Goal: Information Seeking & Learning: Learn about a topic

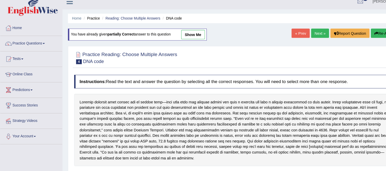
click at [209, 126] on div at bounding box center [222, 129] width 305 height 69
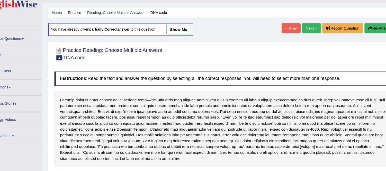
click at [221, 127] on div at bounding box center [222, 129] width 305 height 69
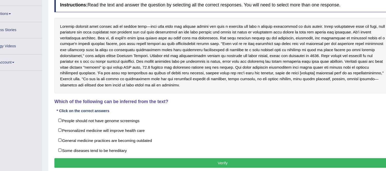
scroll to position [71, 0]
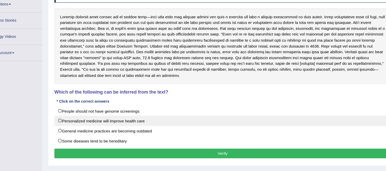
click at [167, 128] on label "Personalized medicine will improve health care" at bounding box center [222, 125] width 305 height 9
checkbox input "true"
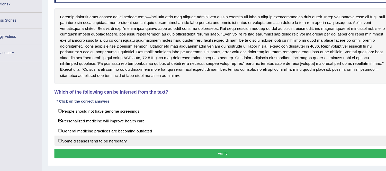
click at [156, 144] on label "Some diseases tend to be hereditary" at bounding box center [222, 143] width 305 height 9
checkbox input "true"
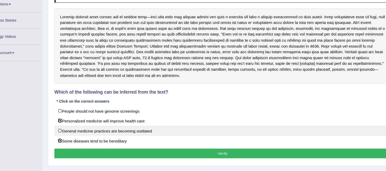
click at [145, 139] on label "General medicine practices are becoming outdated" at bounding box center [222, 134] width 305 height 9
checkbox input "true"
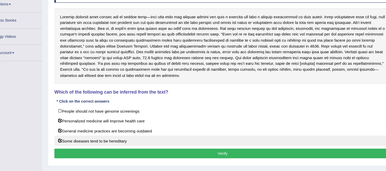
click at [127, 148] on label "Some diseases tend to be hereditary" at bounding box center [222, 143] width 305 height 9
checkbox input "false"
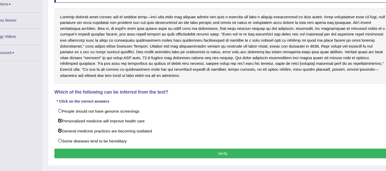
click at [149, 156] on button "Verify" at bounding box center [222, 155] width 305 height 9
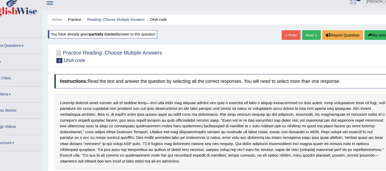
scroll to position [0, 0]
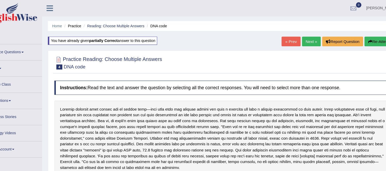
click at [303, 36] on link "Next »" at bounding box center [303, 37] width 17 height 9
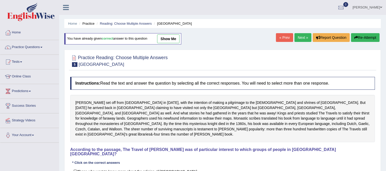
click at [259, 141] on div "Instructions: Read the text and answer the question by selecting all the correc…" at bounding box center [223, 146] width 308 height 144
drag, startPoint x: 259, startPoint y: 141, endPoint x: 228, endPoint y: 113, distance: 41.5
click at [228, 113] on div "Instructions: Read the text and answer the question by selecting all the correc…" at bounding box center [223, 146] width 308 height 144
click at [228, 113] on div "Sir John Mandeville set off from England in 1322, with the intention of making …" at bounding box center [222, 118] width 305 height 47
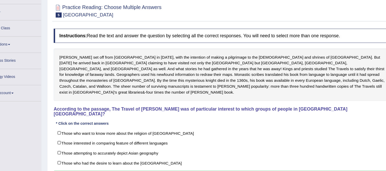
scroll to position [40, 0]
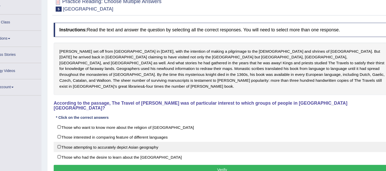
click at [184, 145] on label "Those attempting to accurately depict Asian geography" at bounding box center [222, 149] width 305 height 9
checkbox input "true"
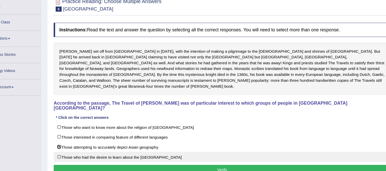
click at [172, 154] on label "Those who had the desire to learn about the Far East" at bounding box center [222, 158] width 305 height 9
checkbox input "true"
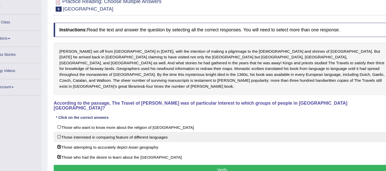
click at [164, 136] on label "Those interested in comparing feature of different languages" at bounding box center [222, 140] width 305 height 9
checkbox input "true"
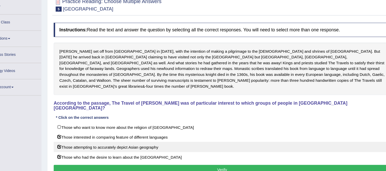
click at [149, 145] on label "Those attempting to accurately depict Asian geography" at bounding box center [222, 149] width 305 height 9
checkbox input "false"
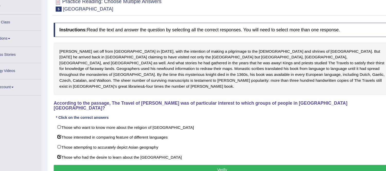
click at [160, 166] on button "Verify" at bounding box center [222, 170] width 305 height 9
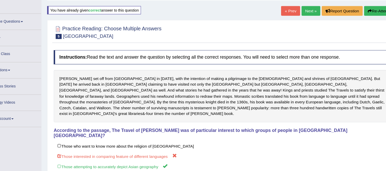
scroll to position [23, 0]
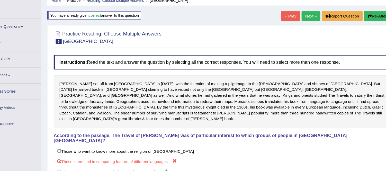
click at [370, 25] on div "Practice Reading: Choose Multiple Answers 5 Mandeville Instructions: Read the t…" at bounding box center [222, 117] width 317 height 189
click at [299, 11] on link "Next »" at bounding box center [303, 14] width 17 height 9
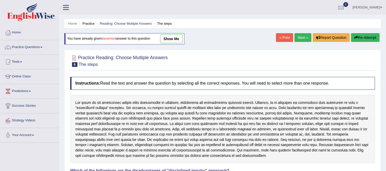
click at [148, 136] on div at bounding box center [222, 129] width 305 height 69
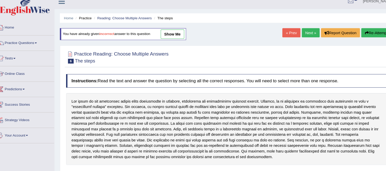
click at [150, 135] on div at bounding box center [222, 129] width 305 height 69
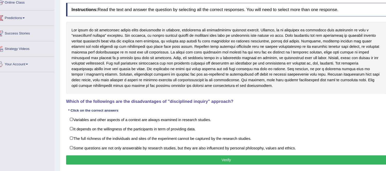
scroll to position [67, 0]
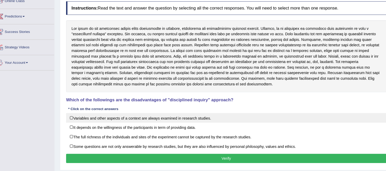
click at [194, 121] on label "Variables and other aspects of a context are always examined in research studie…" at bounding box center [222, 120] width 305 height 9
checkbox input "true"
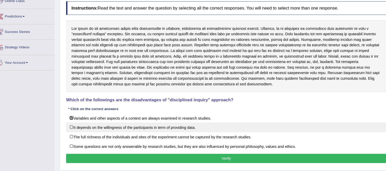
click at [137, 133] on label "It depends on the willingness of the participants in term of providing data." at bounding box center [222, 129] width 305 height 9
checkbox input "true"
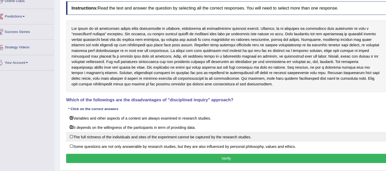
click at [129, 139] on label "The full richness of the individuals and sites of the experiment cannot be capt…" at bounding box center [222, 138] width 305 height 9
checkbox input "true"
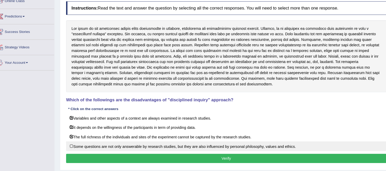
click at [130, 147] on label "Some questions are not only answerable by research studies, but they are also i…" at bounding box center [222, 147] width 305 height 9
checkbox input "true"
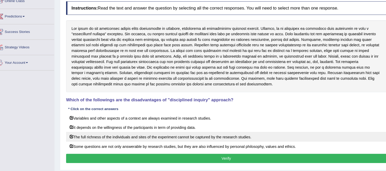
click at [81, 142] on label "The full richness of the individuals and sites of the experiment cannot be capt…" at bounding box center [222, 138] width 305 height 9
checkbox input "false"
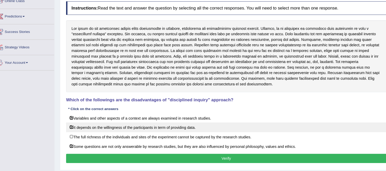
click at [86, 129] on label "It depends on the willingness of the participants in term of providing data." at bounding box center [222, 129] width 305 height 9
checkbox input "false"
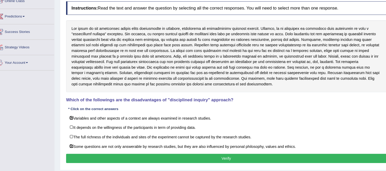
click at [76, 163] on button "Verify" at bounding box center [222, 159] width 305 height 9
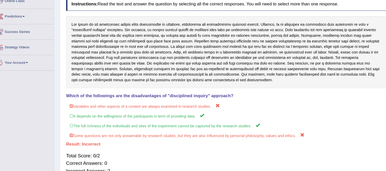
click at [235, 67] on div at bounding box center [222, 58] width 305 height 69
